Goal: Book appointment/travel/reservation

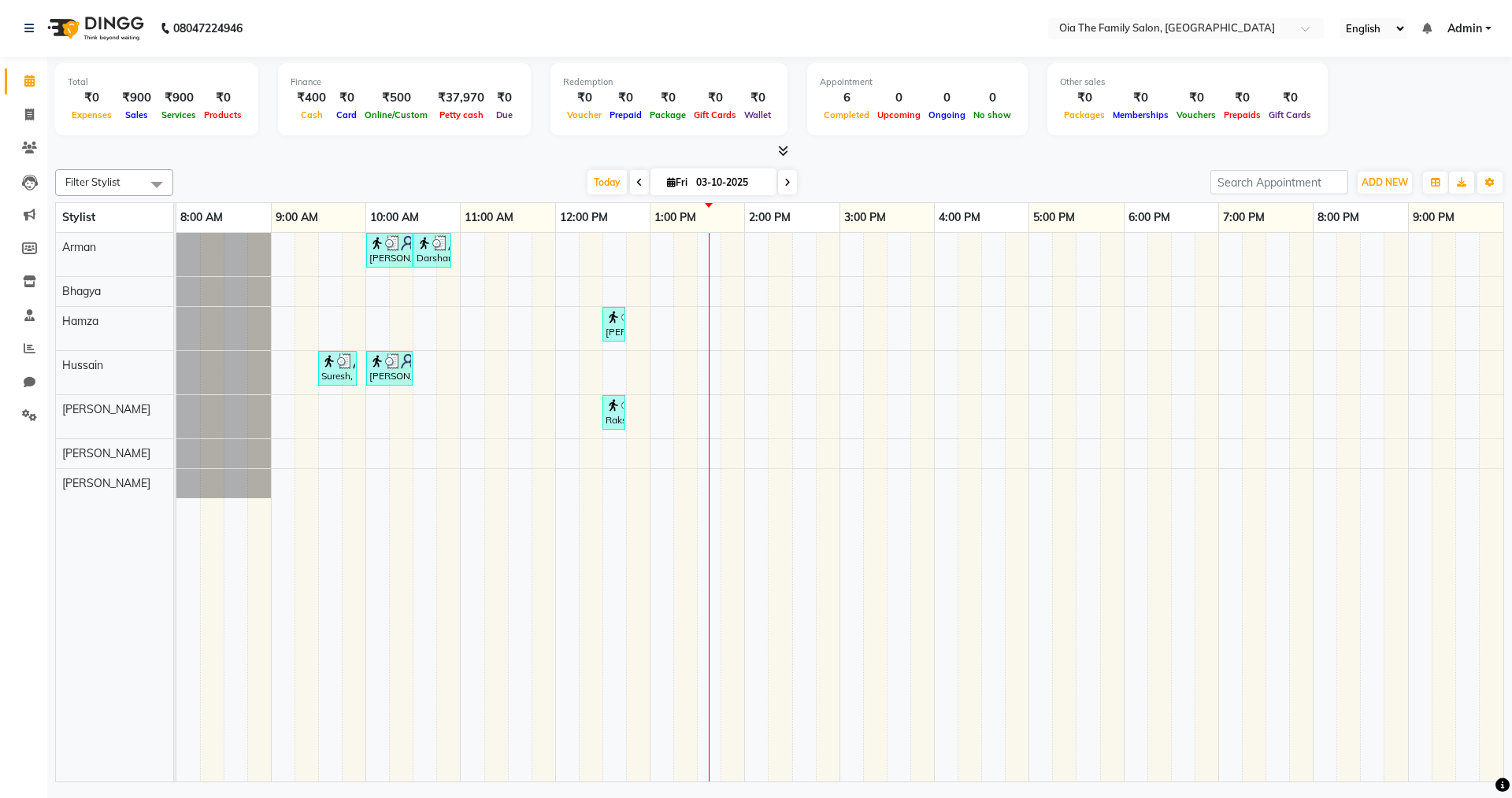
click at [944, 486] on div "[PERSON_NAME], TK02, 10:00 AM-10:30 AM, Hair Styling-Hair Cut (Men) Darshan, TK…" at bounding box center [839, 508] width 1327 height 549
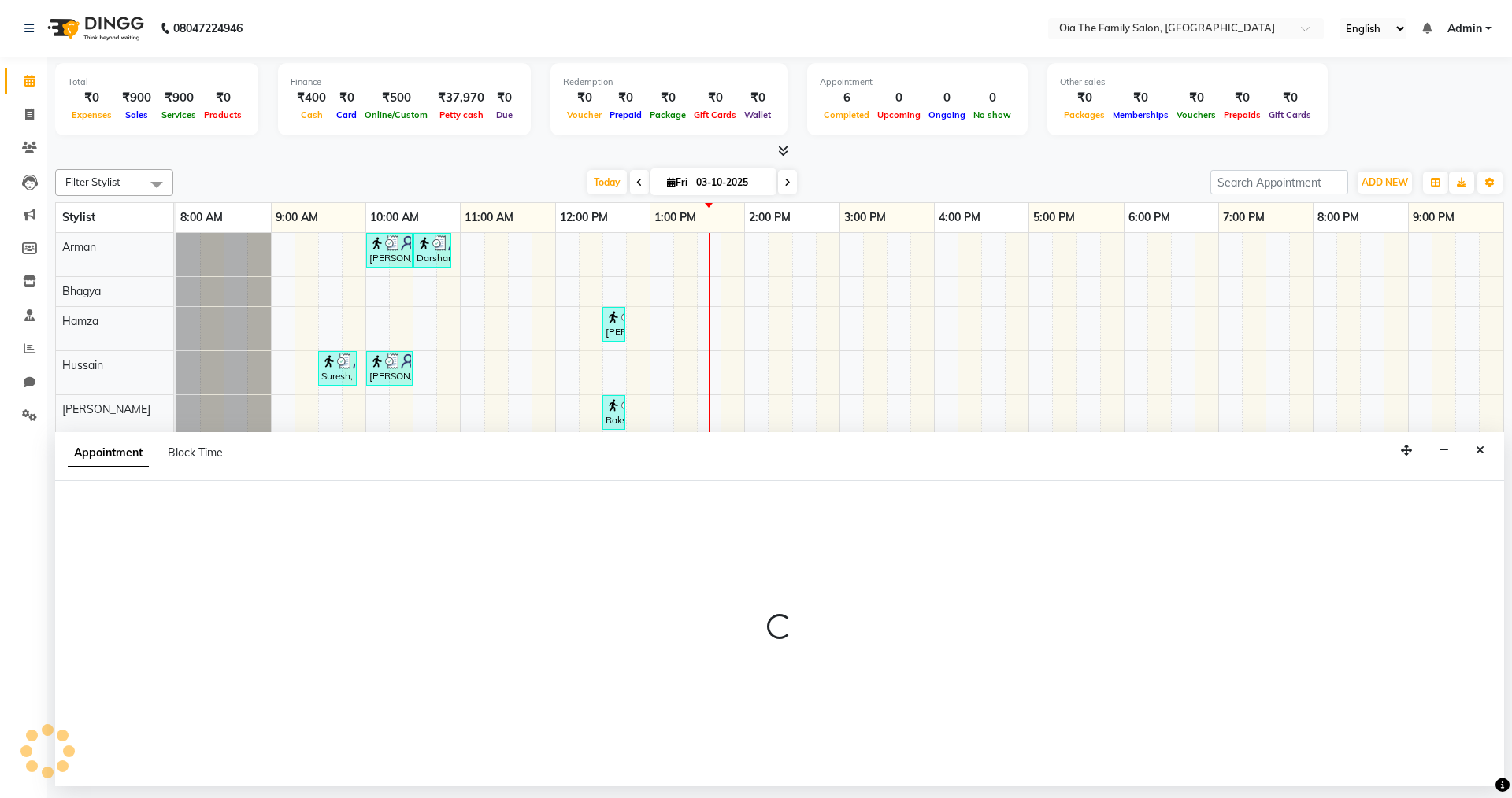
select select "93025"
select select "960"
select select "tentative"
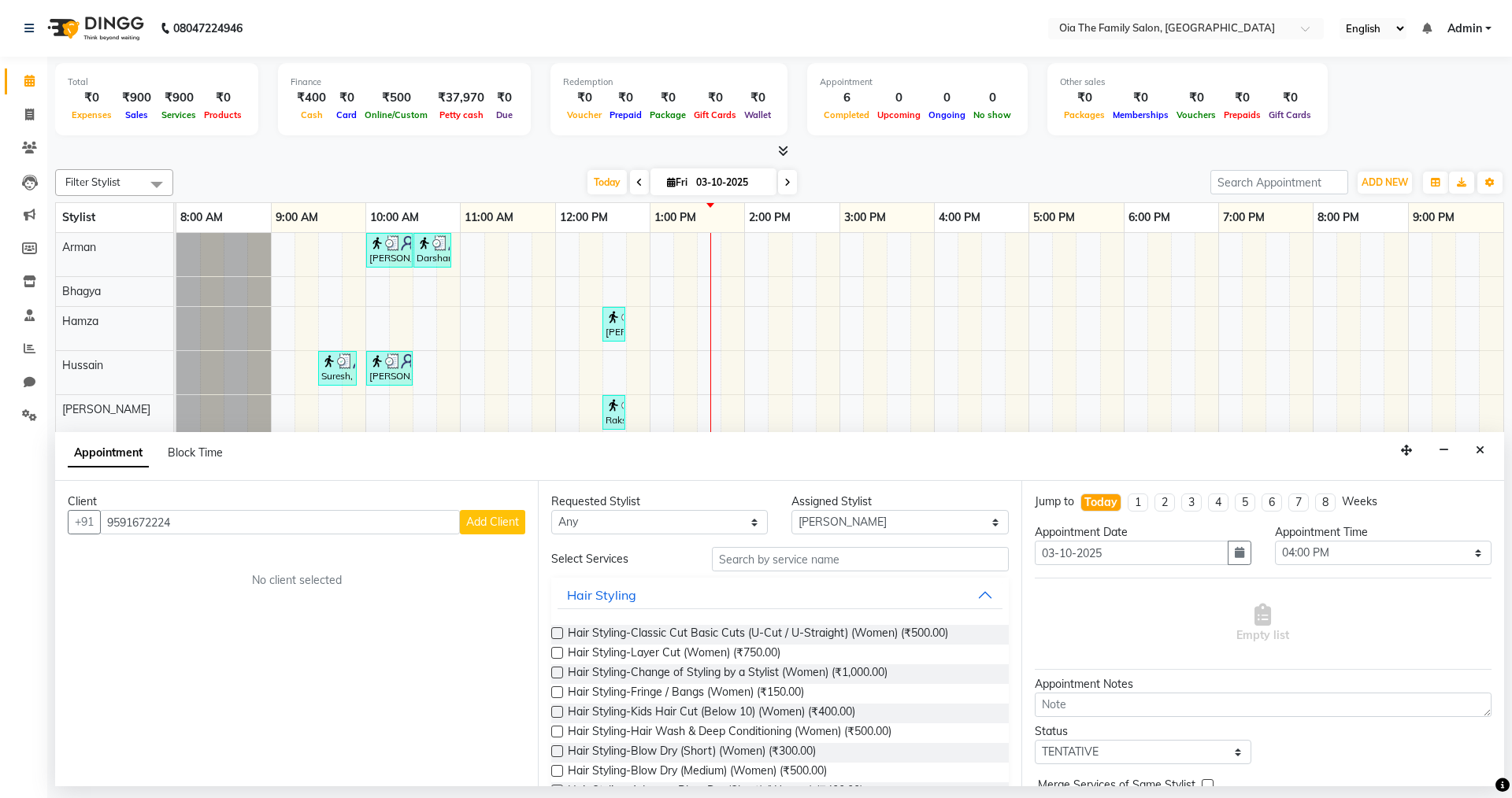
type input "9591672224"
click at [474, 531] on button "Add Client" at bounding box center [492, 522] width 65 height 25
select select "22"
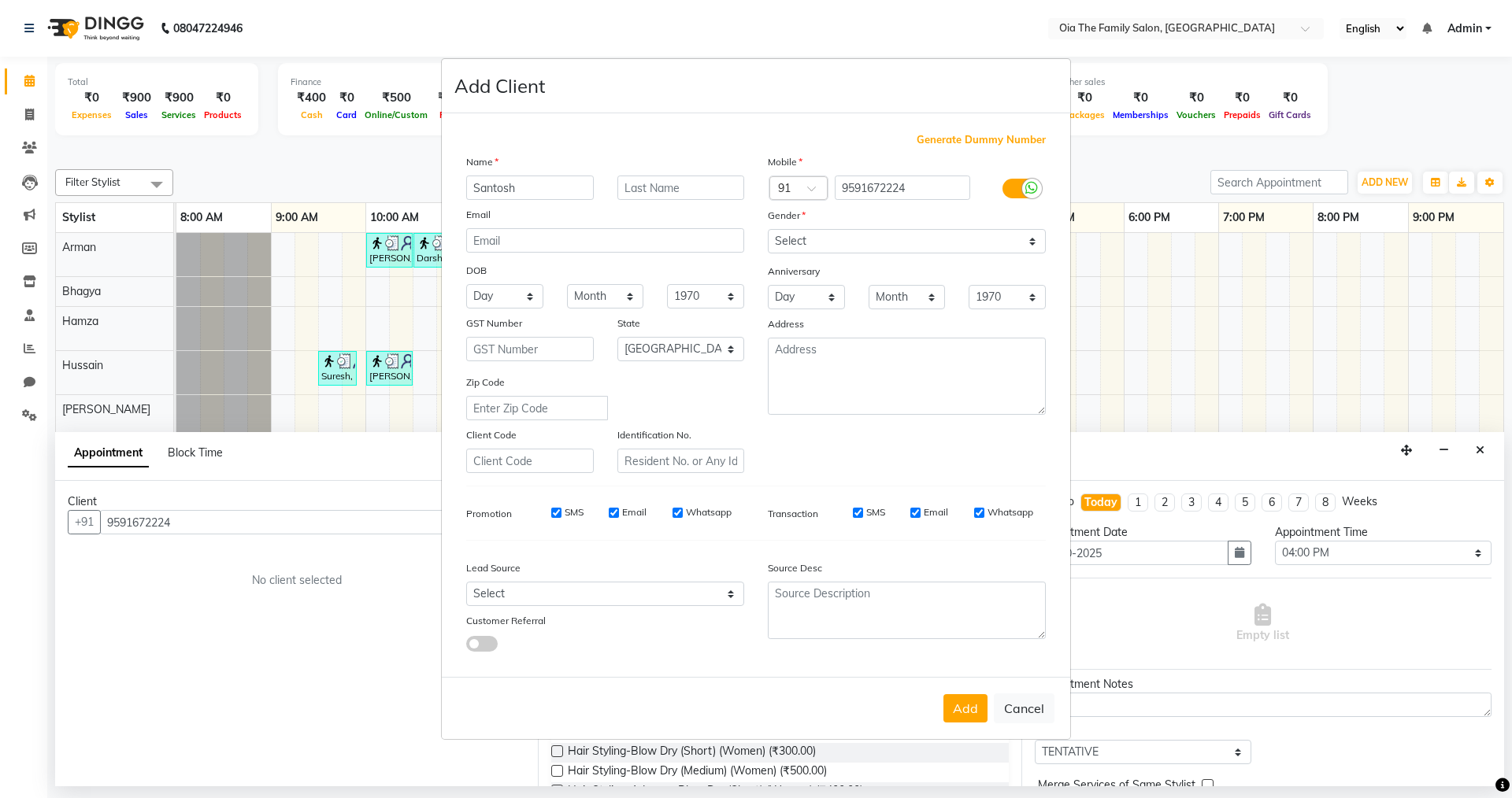
type input "Santosh"
click at [835, 242] on select "Select [DEMOGRAPHIC_DATA] [DEMOGRAPHIC_DATA] Other Prefer Not To Say" at bounding box center [906, 241] width 278 height 25
select select "[DEMOGRAPHIC_DATA]"
click at [768, 229] on select "Select [DEMOGRAPHIC_DATA] [DEMOGRAPHIC_DATA] Other Prefer Not To Say" at bounding box center [906, 241] width 278 height 25
click at [964, 723] on button "Add" at bounding box center [966, 708] width 44 height 28
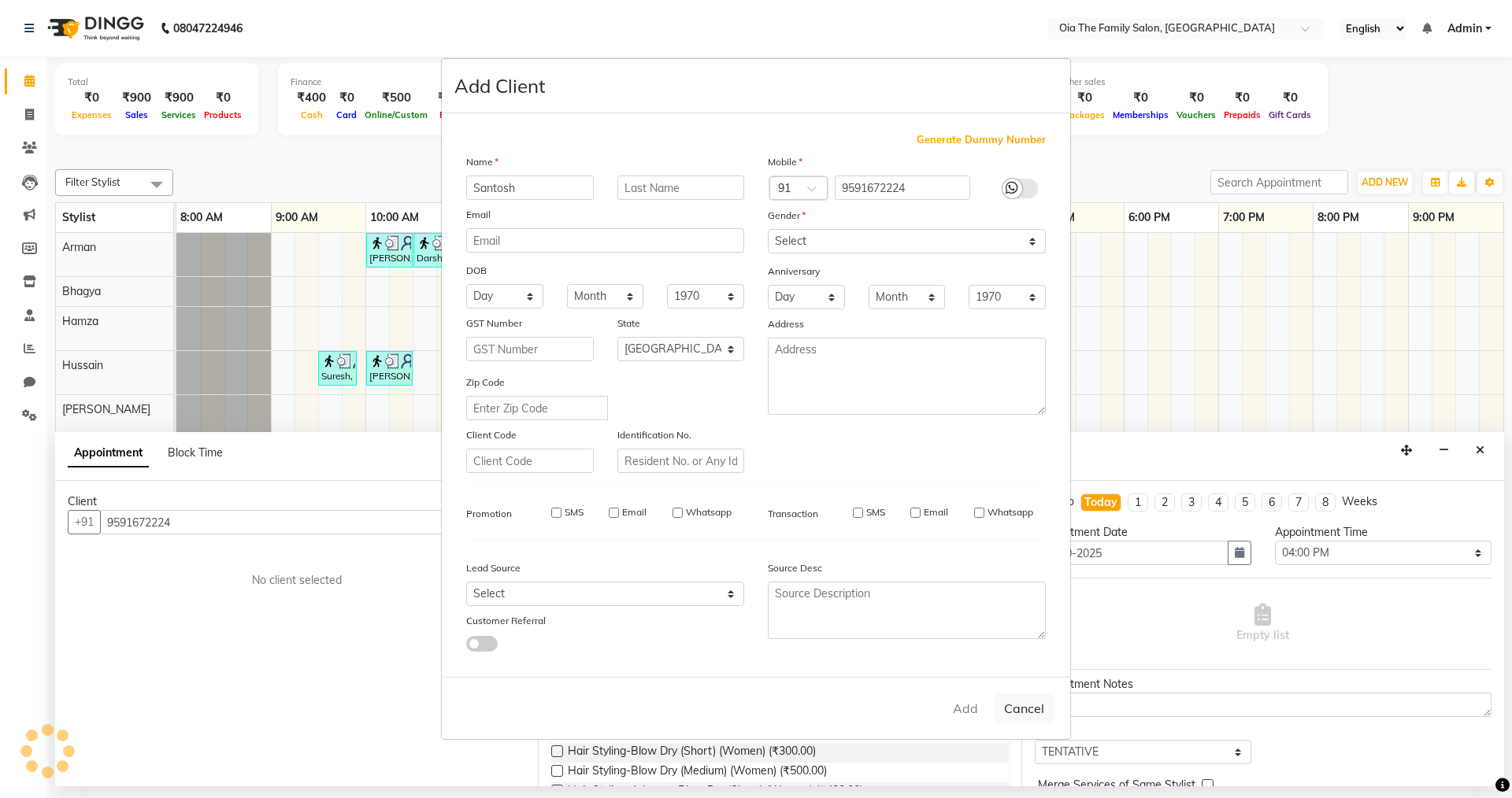
select select
select select "null"
select select
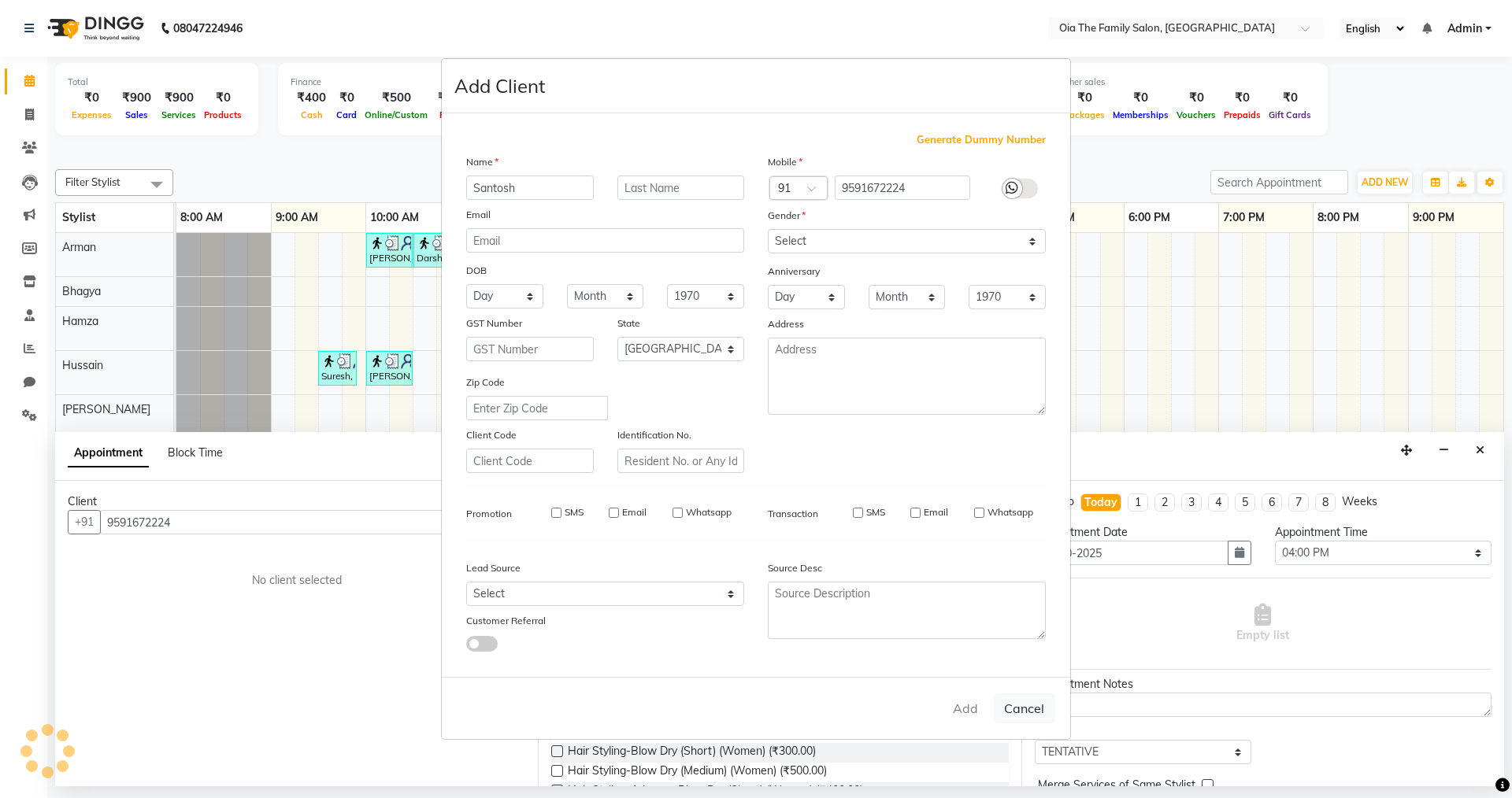
select select
checkbox input "false"
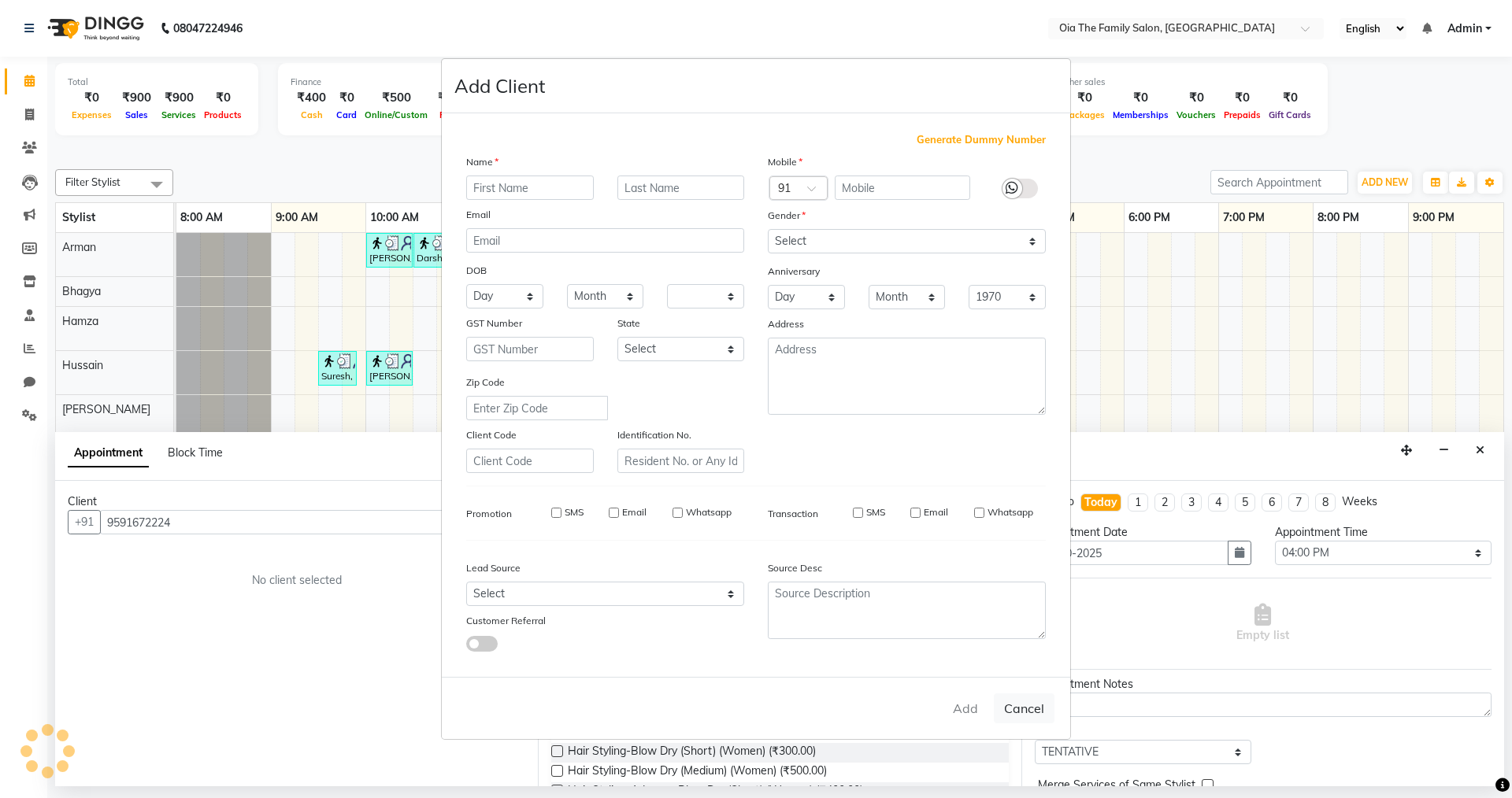
checkbox input "false"
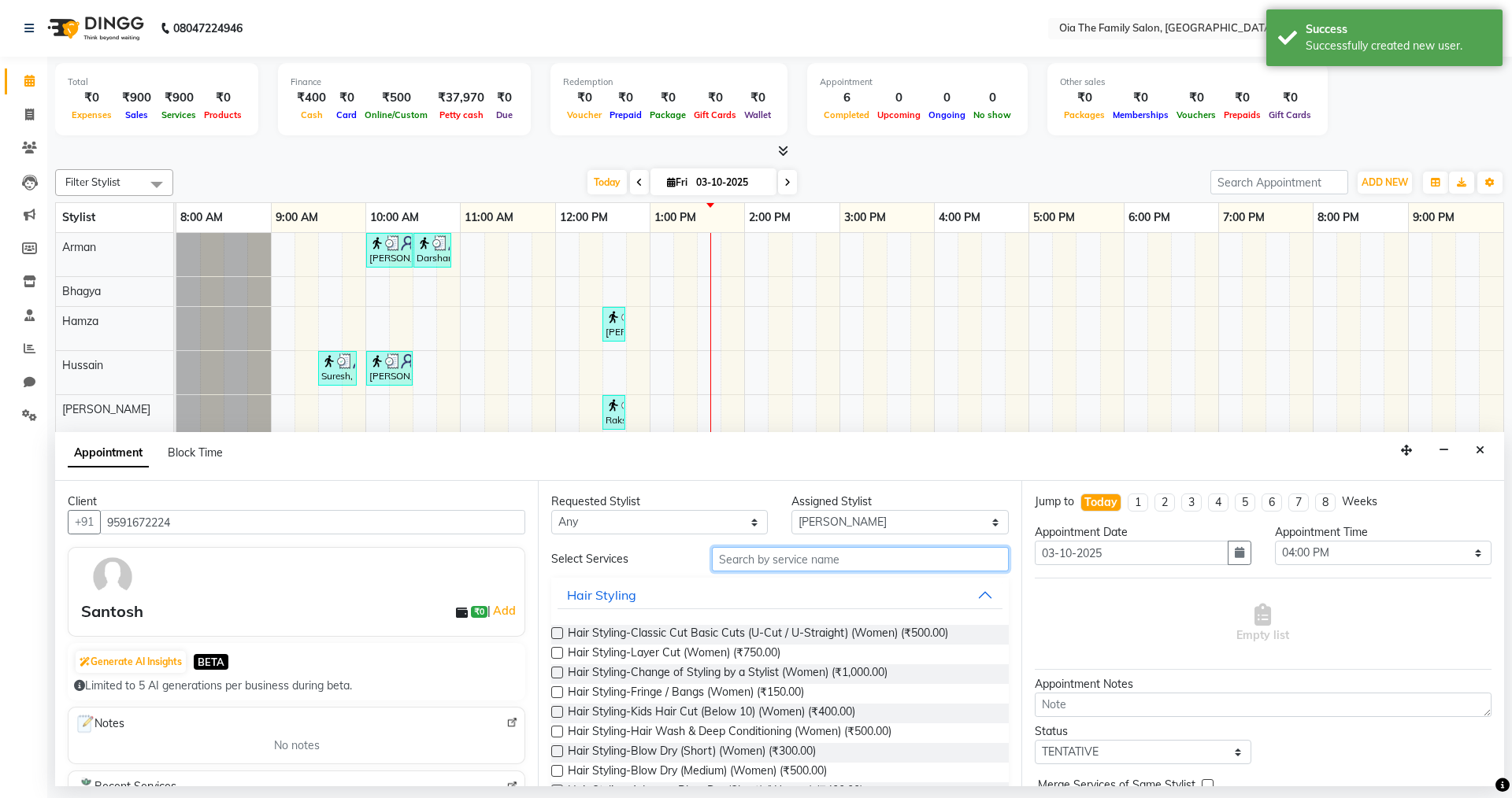
click at [869, 554] on input "text" at bounding box center [860, 559] width 297 height 25
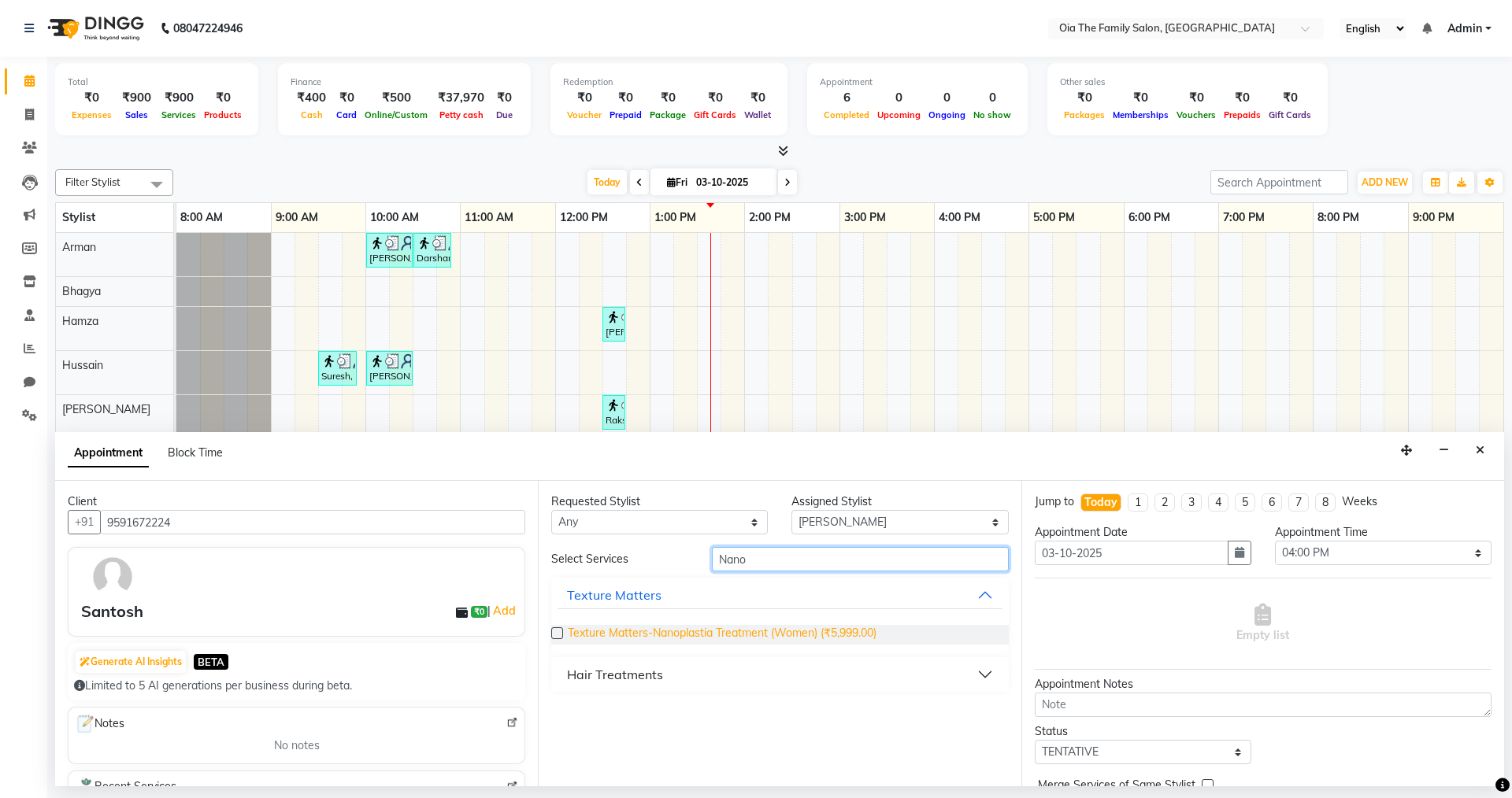
type input "Nano"
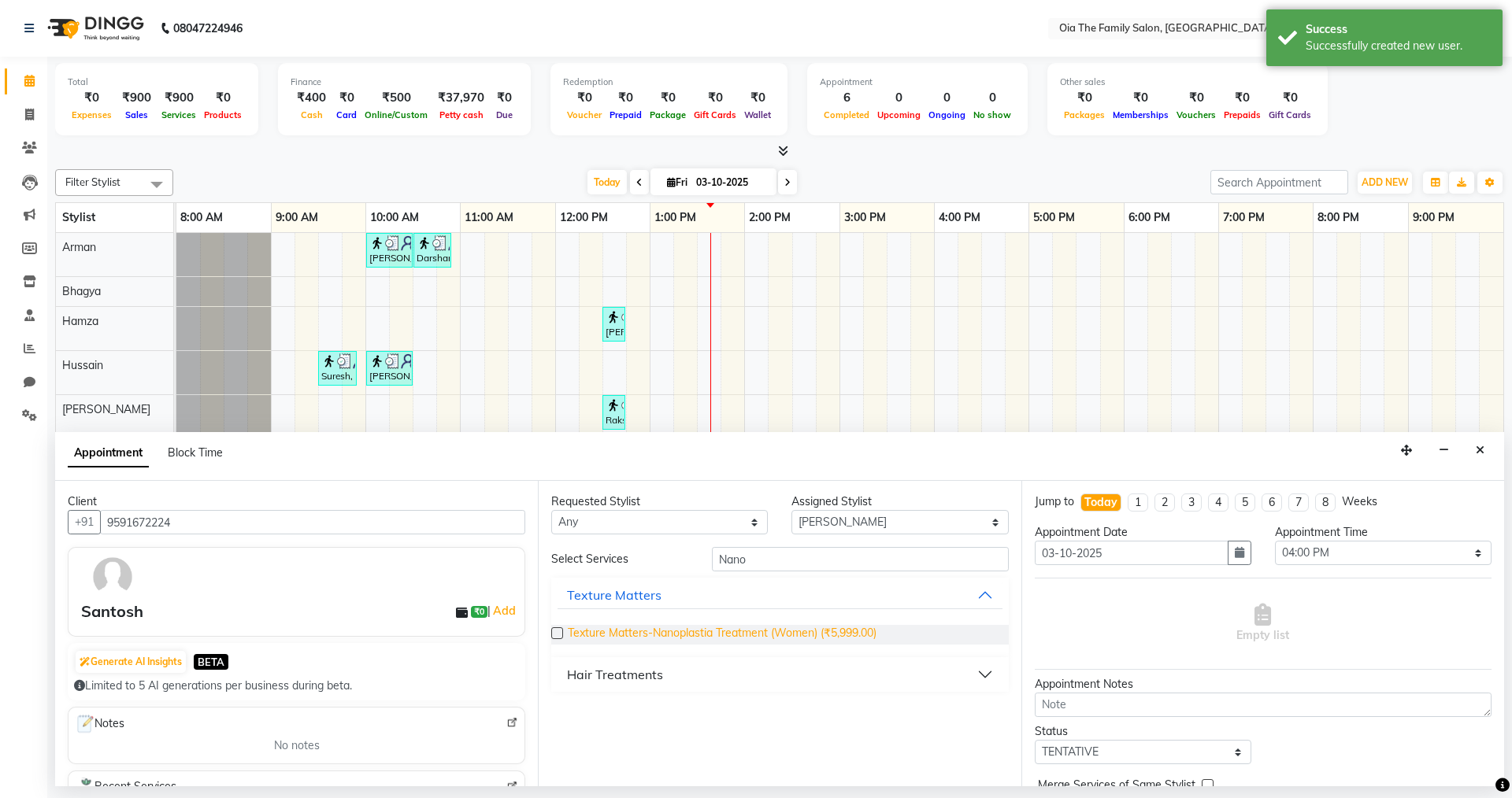
click at [803, 627] on span "Texture Matters-Nanoplastia Treatment (Women) (₹5,999.00)" at bounding box center [721, 635] width 309 height 20
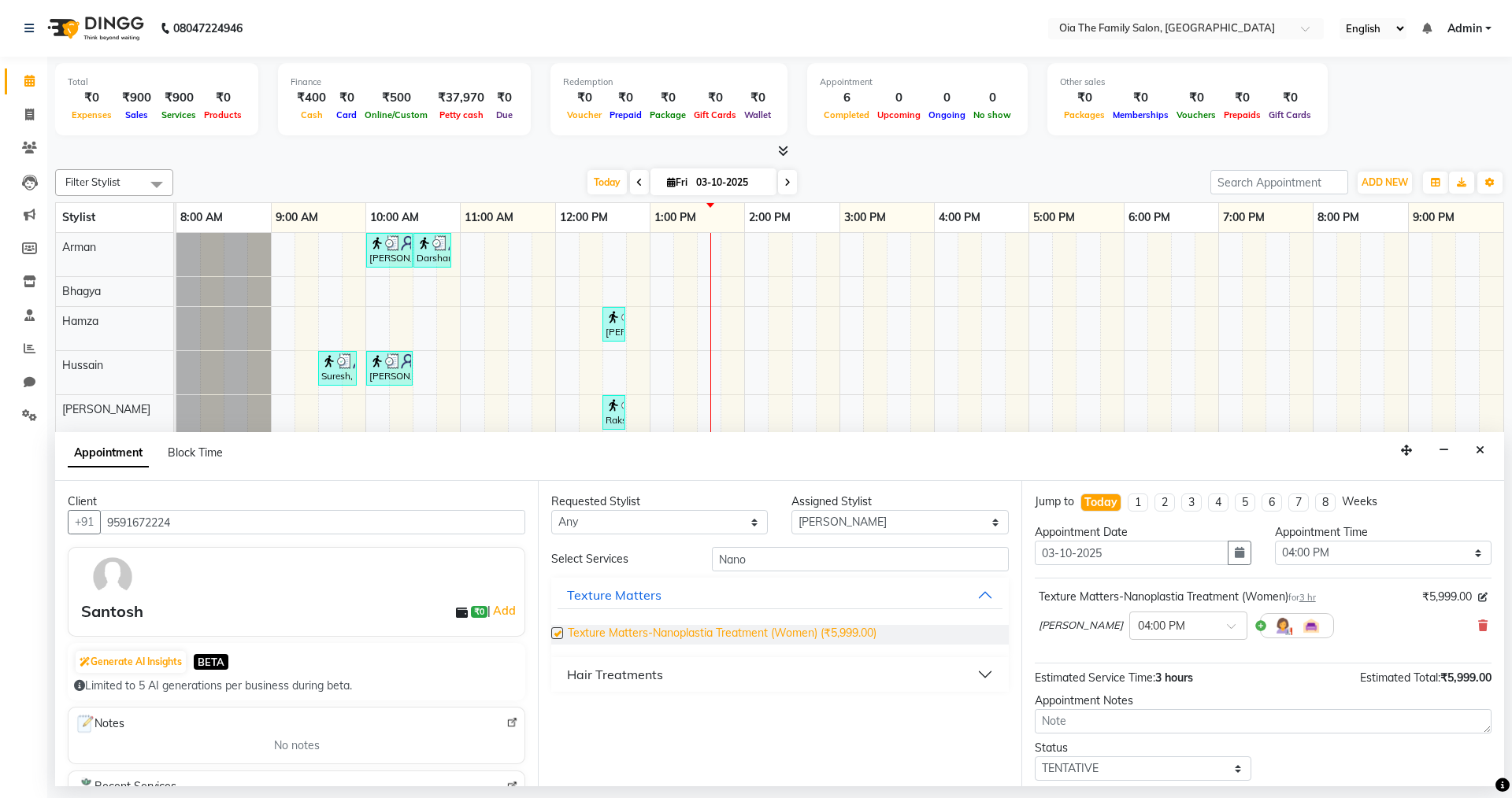
checkbox input "false"
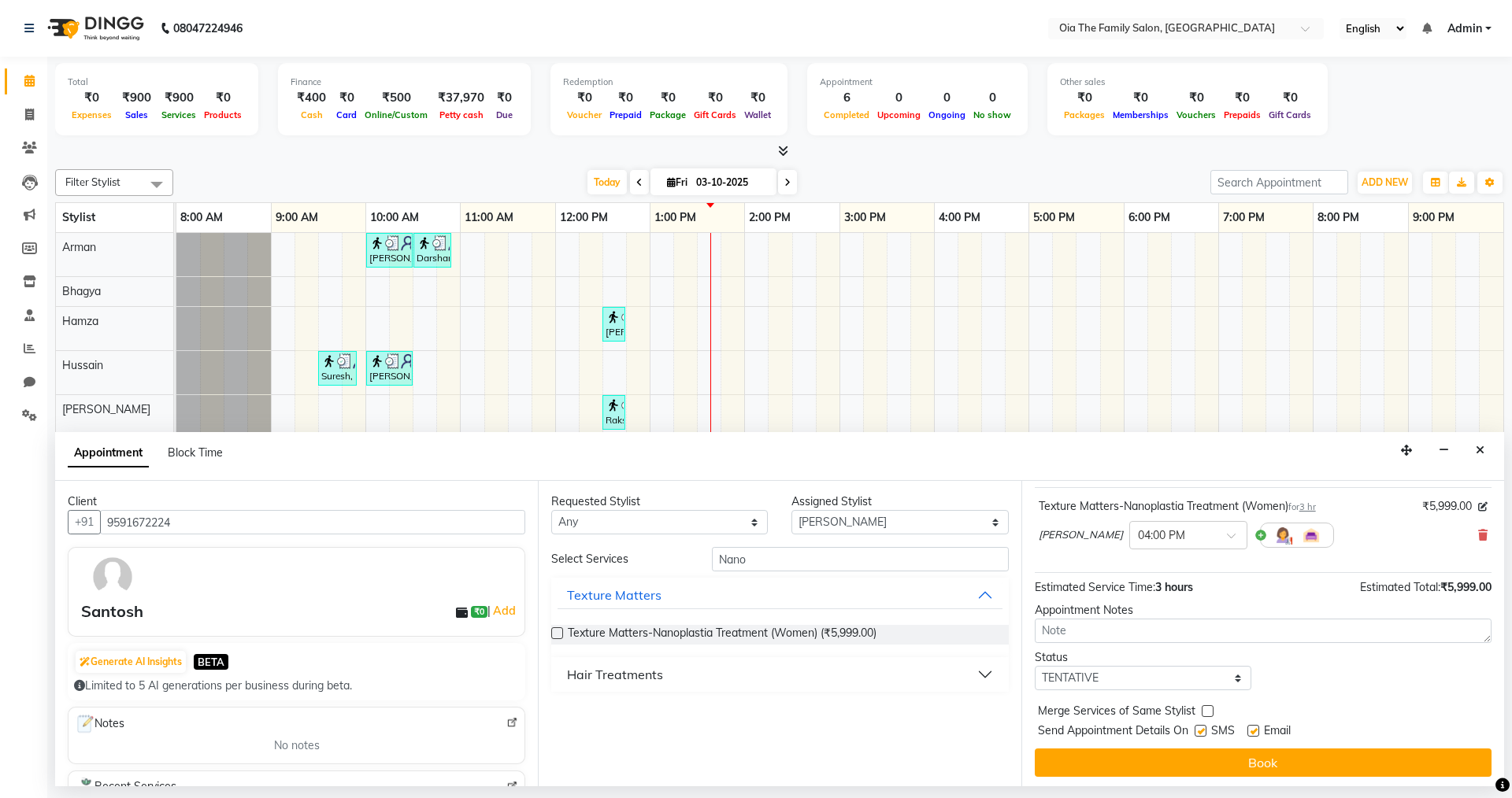
scroll to position [94, 0]
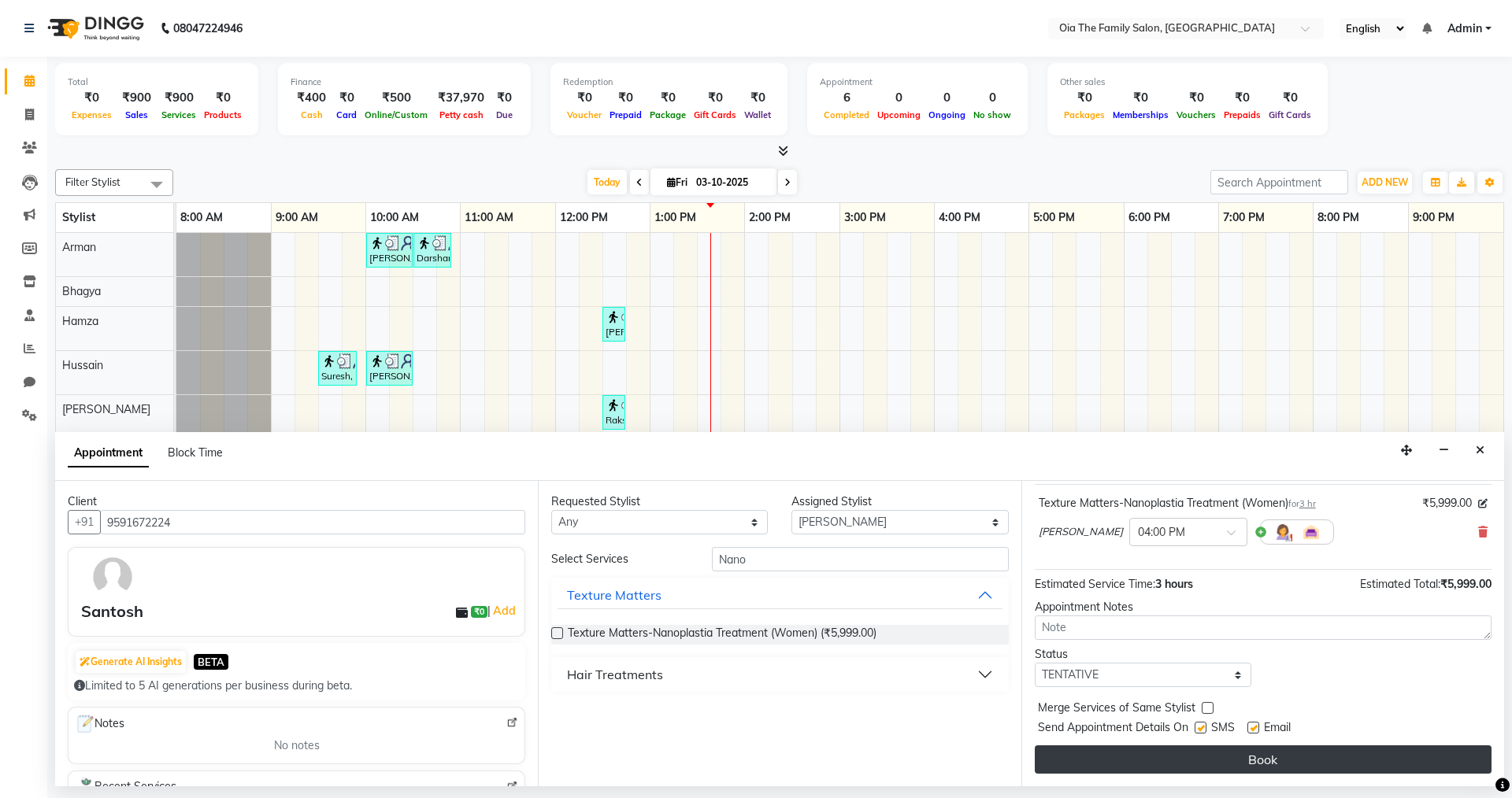
click at [1282, 755] on button "Book" at bounding box center [1263, 760] width 456 height 28
